Goal: Task Accomplishment & Management: Manage account settings

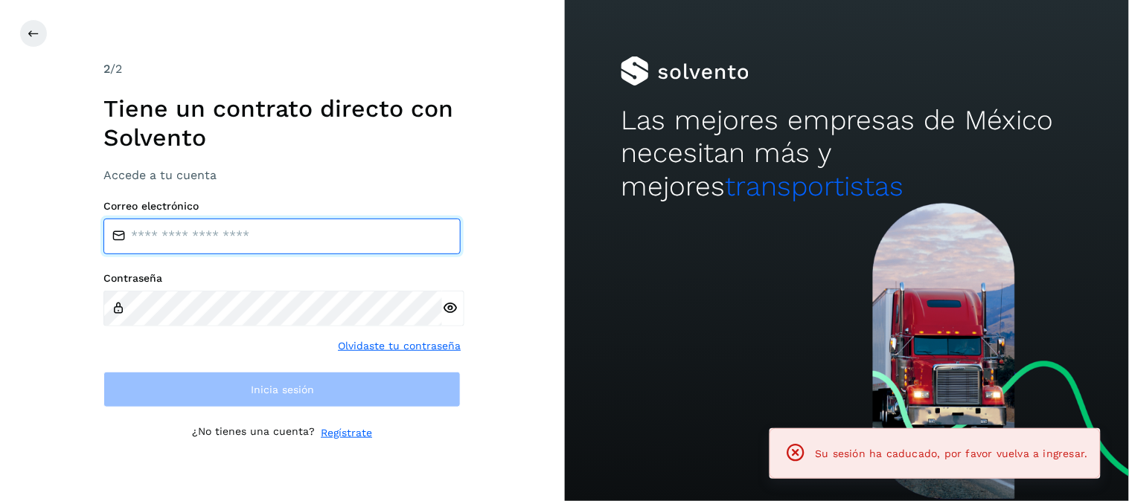
click at [247, 223] on input "email" at bounding box center [281, 237] width 357 height 36
type input "**********"
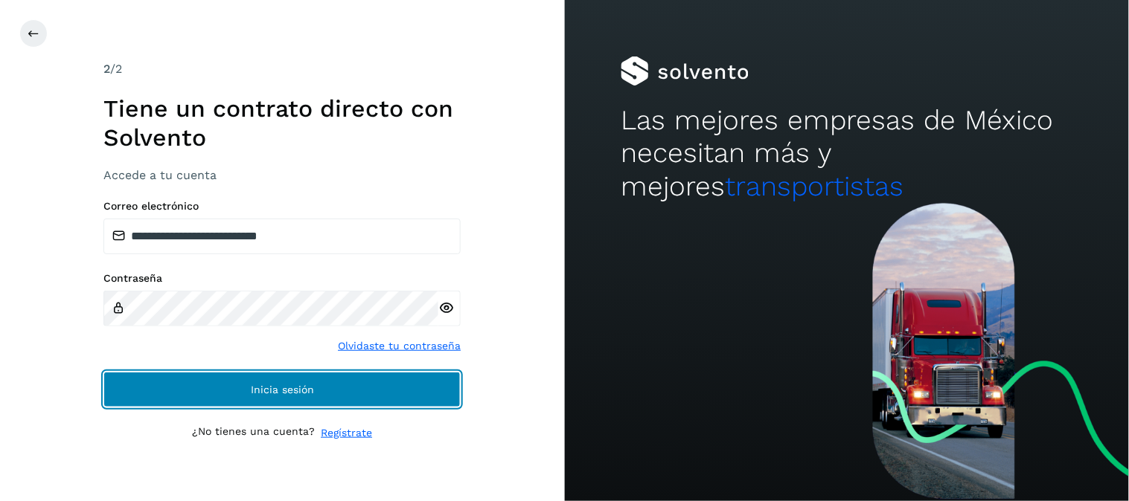
click at [286, 388] on span "Inicia sesión" at bounding box center [282, 390] width 63 height 10
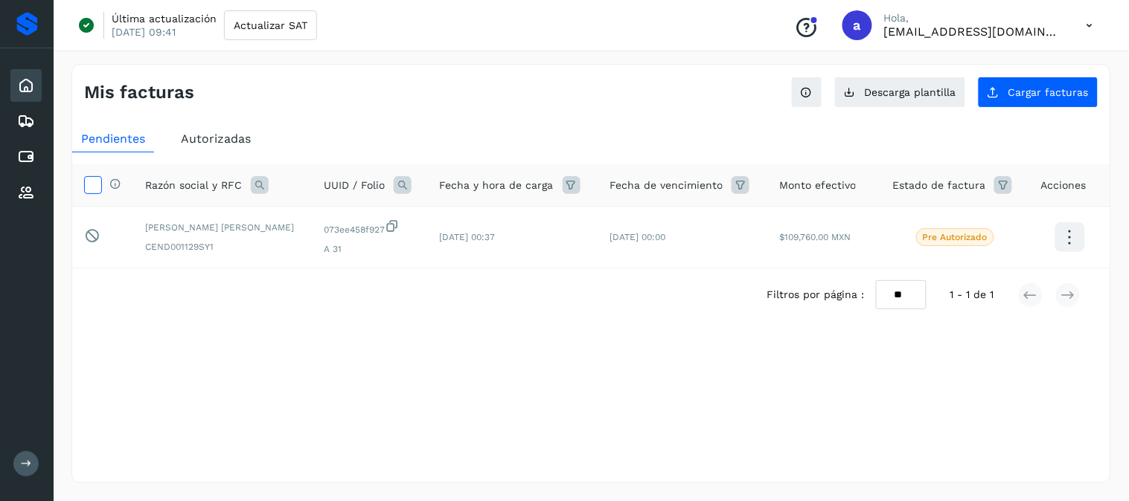
click at [93, 190] on icon at bounding box center [93, 184] width 16 height 16
click at [86, 238] on icon at bounding box center [92, 236] width 16 height 16
click at [356, 315] on div "Filtros por página : ** ** ** 1 - 1 de 1" at bounding box center [591, 295] width 1038 height 53
click at [1073, 232] on icon at bounding box center [1069, 237] width 35 height 35
click at [457, 409] on div at bounding box center [564, 250] width 1129 height 501
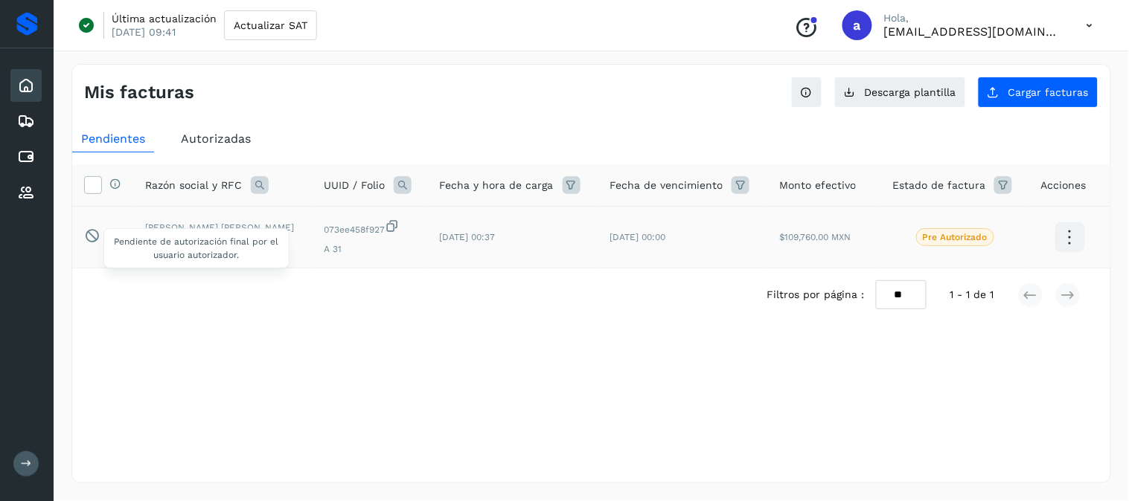
click at [88, 234] on icon at bounding box center [92, 236] width 16 height 16
drag, startPoint x: 86, startPoint y: 238, endPoint x: 551, endPoint y: 355, distance: 480.2
click at [551, 355] on div "Selecciona una fecha" at bounding box center [591, 358] width 1038 height 25
